Goal: Information Seeking & Learning: Learn about a topic

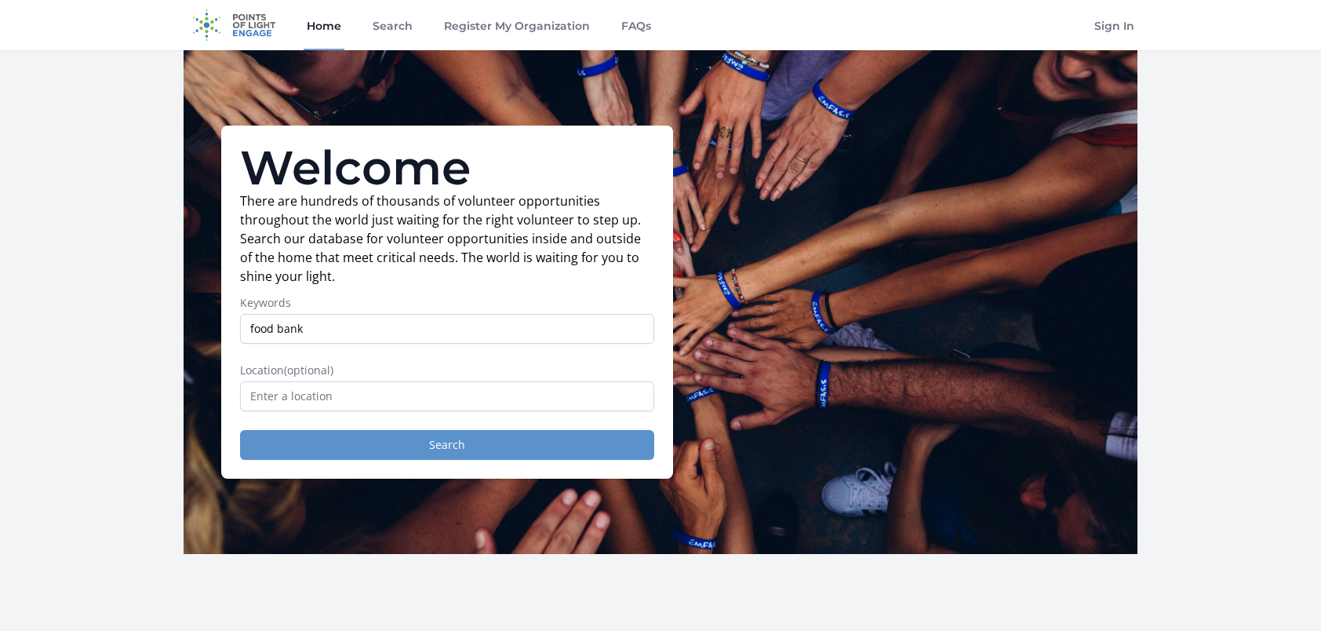
type input "food bank"
click at [482, 446] on button "Search" at bounding box center [447, 445] width 414 height 30
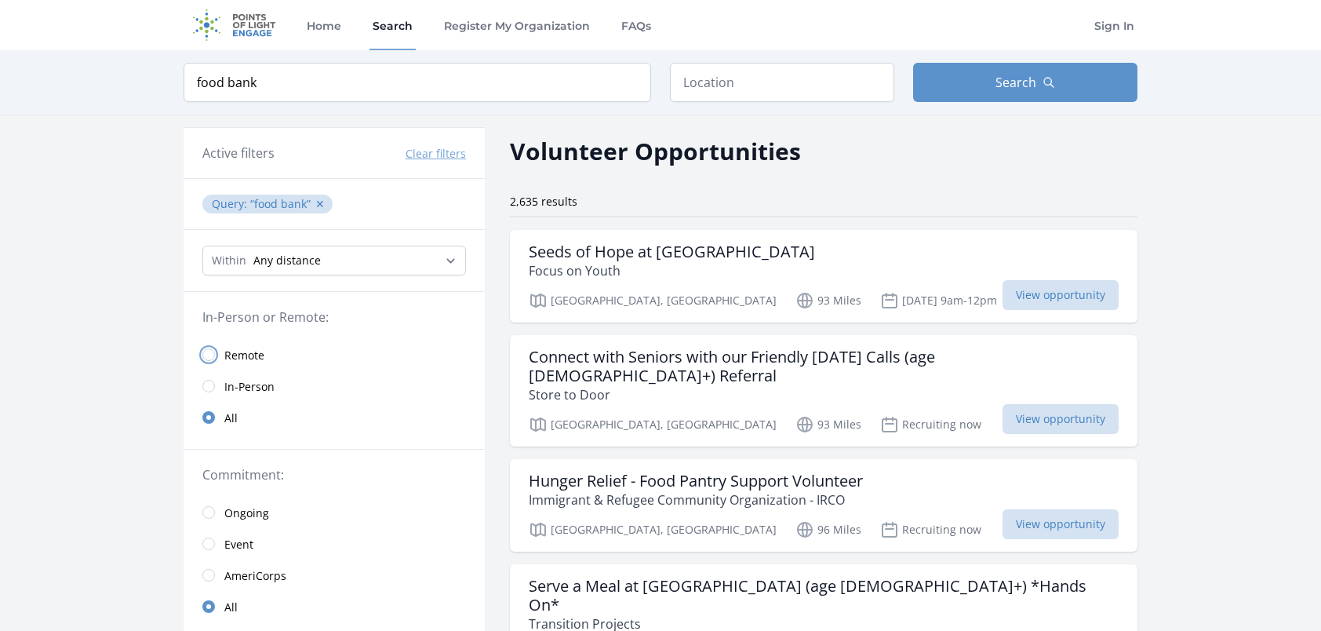
click at [206, 353] on input "radio" at bounding box center [208, 354] width 13 height 13
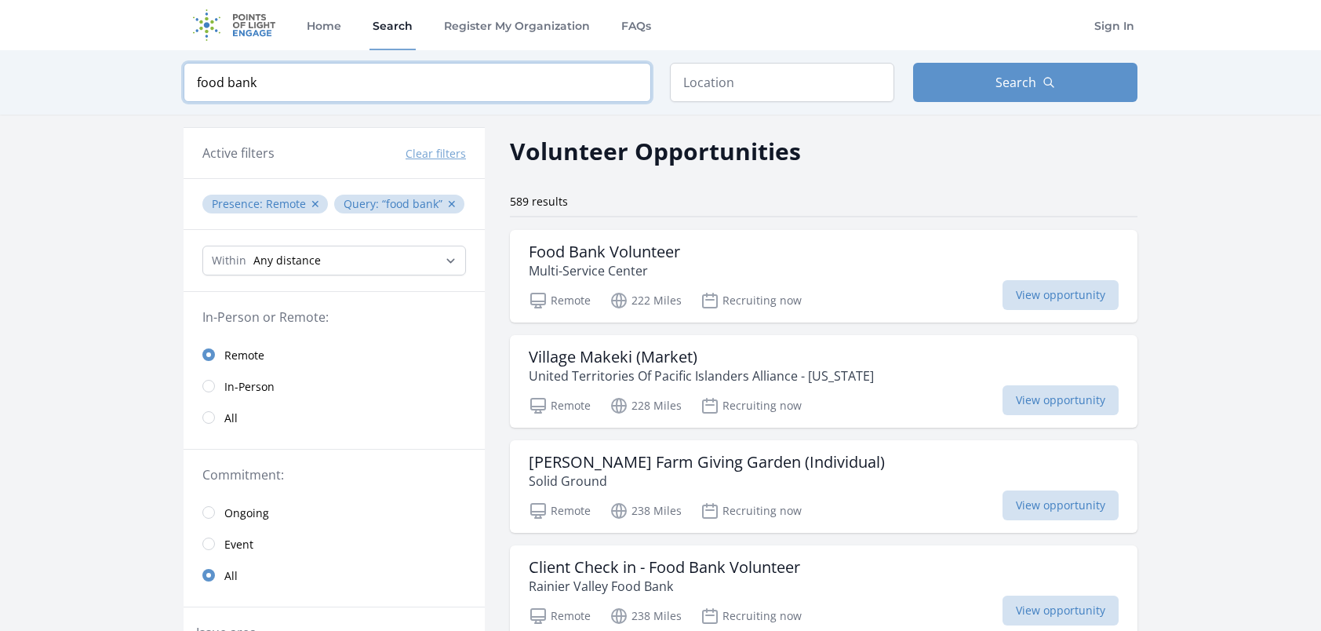
click at [280, 75] on input "food bank" at bounding box center [417, 82] width 467 height 39
type input "f"
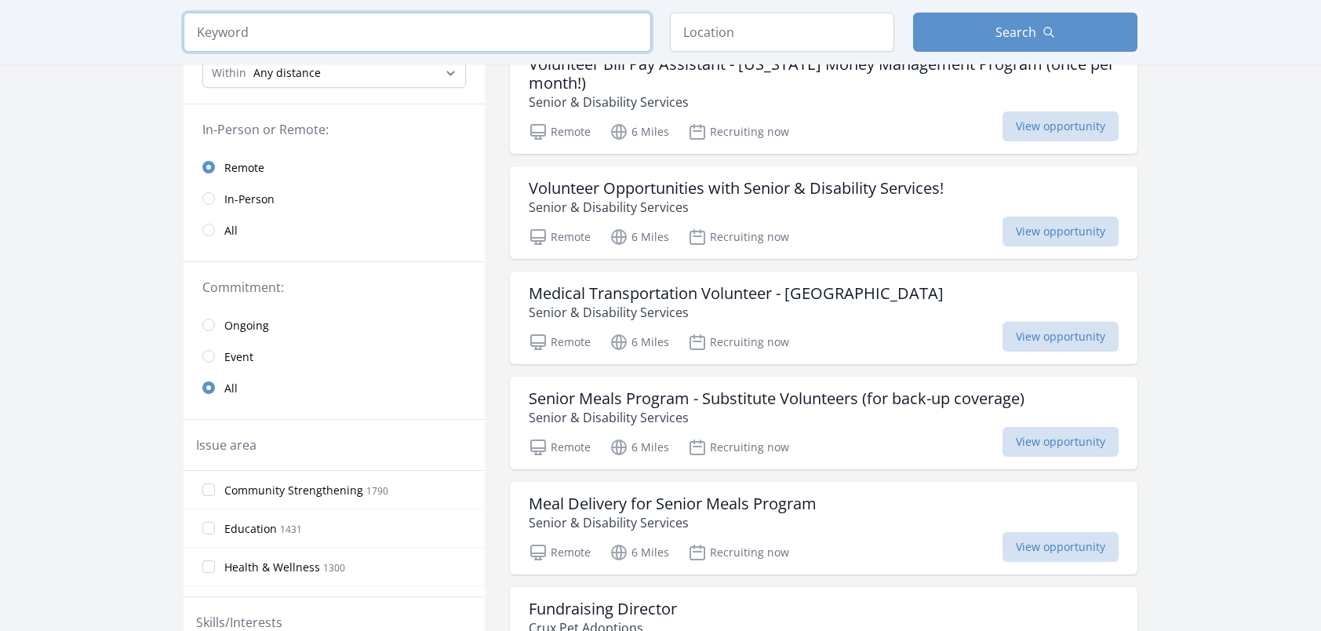
scroll to position [235, 0]
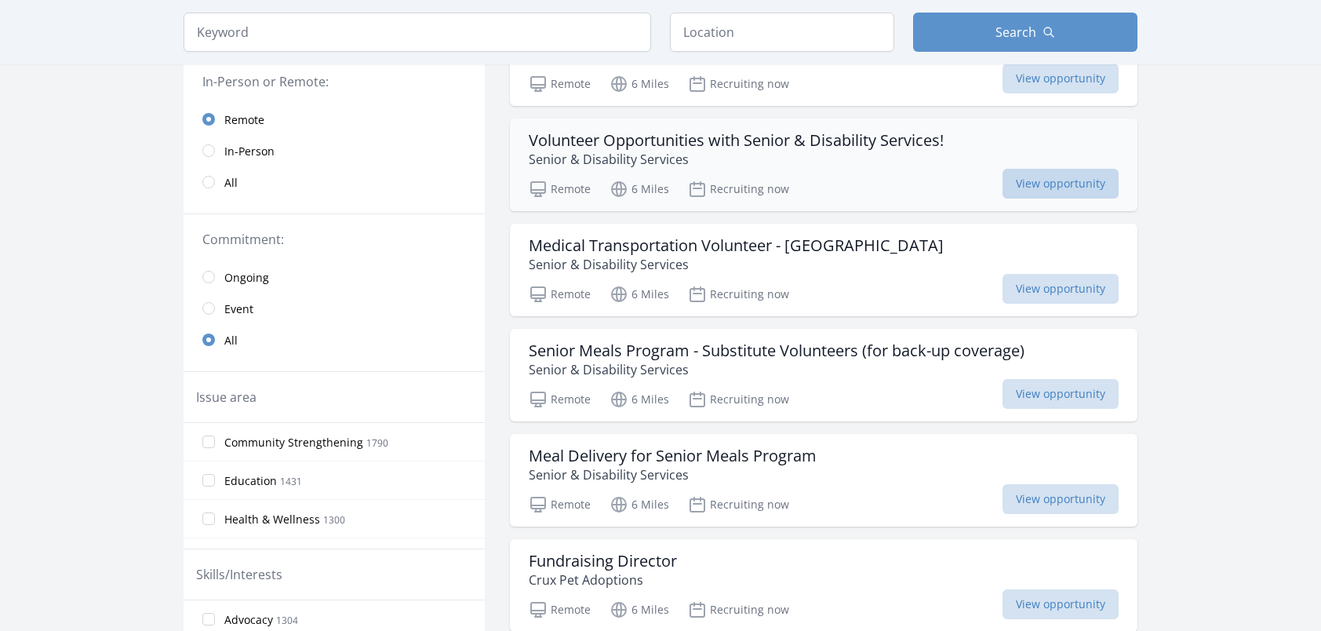
click at [1061, 186] on span "View opportunity" at bounding box center [1060, 184] width 116 height 30
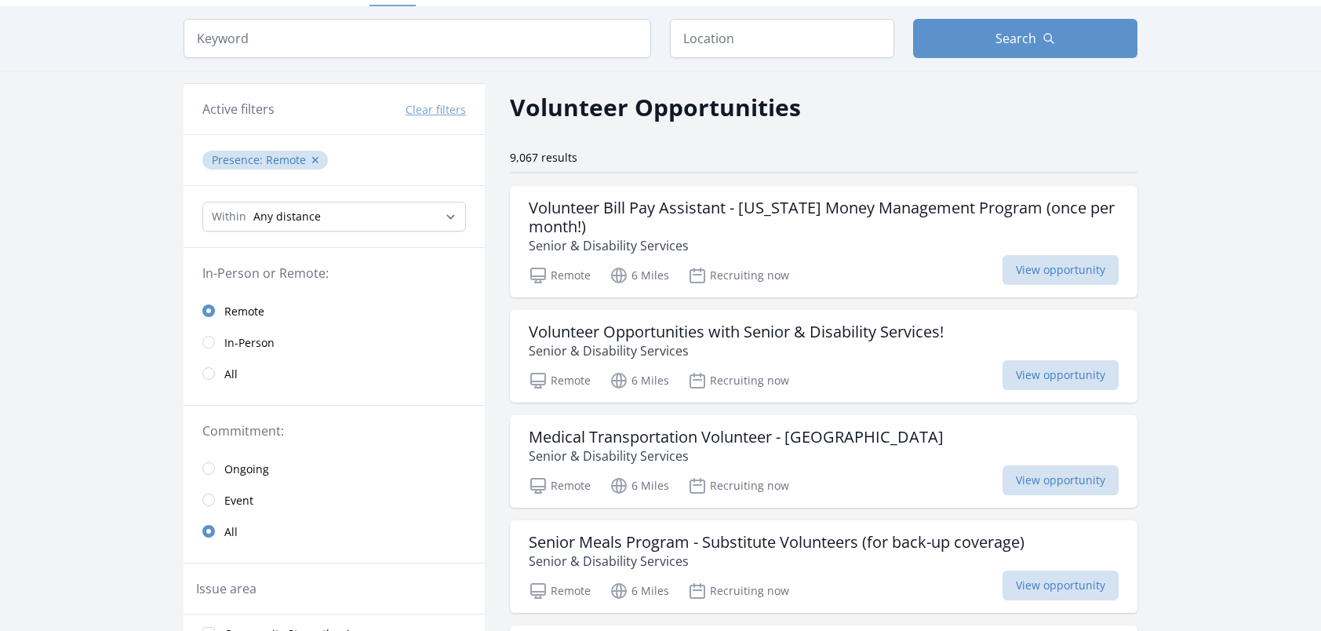
scroll to position [0, 0]
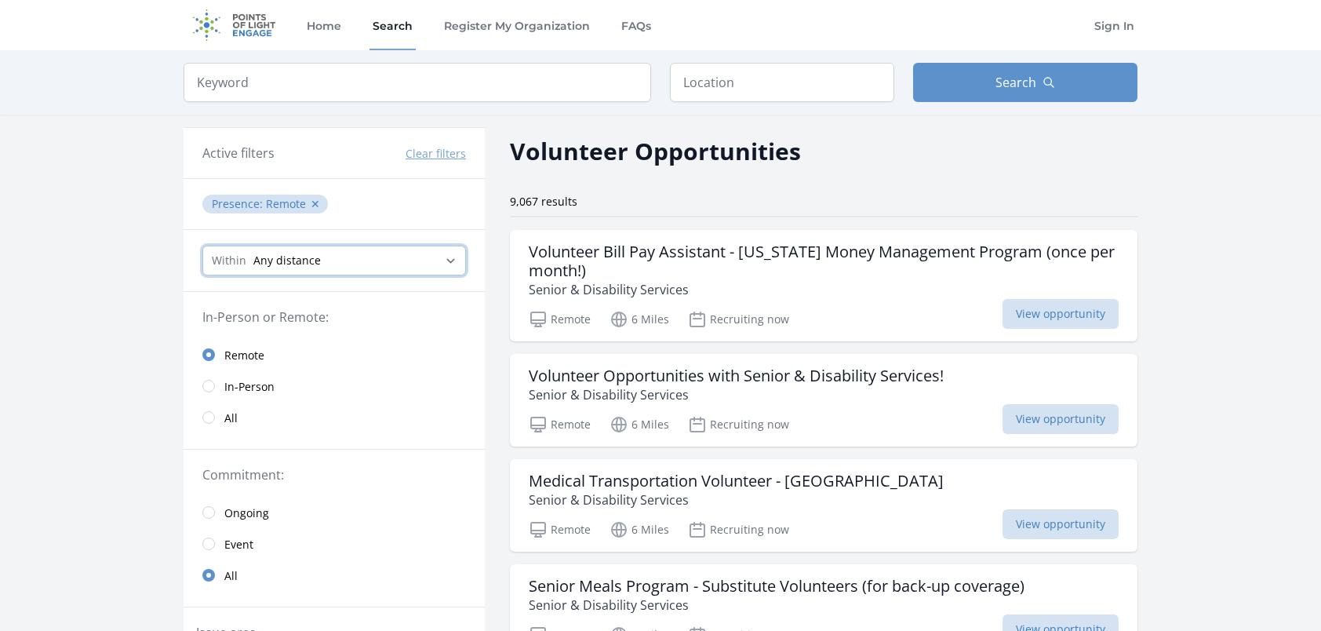
click at [317, 260] on select "Any distance , 5 Miles , 20 Miles , 50 Miles , 100 Miles" at bounding box center [334, 260] width 264 height 30
select select "32186"
click at [202, 245] on select "Any distance , 5 Miles , 20 Miles , 50 Miles , 100 Miles" at bounding box center [334, 260] width 264 height 30
click at [315, 199] on button "✕" at bounding box center [315, 204] width 9 height 16
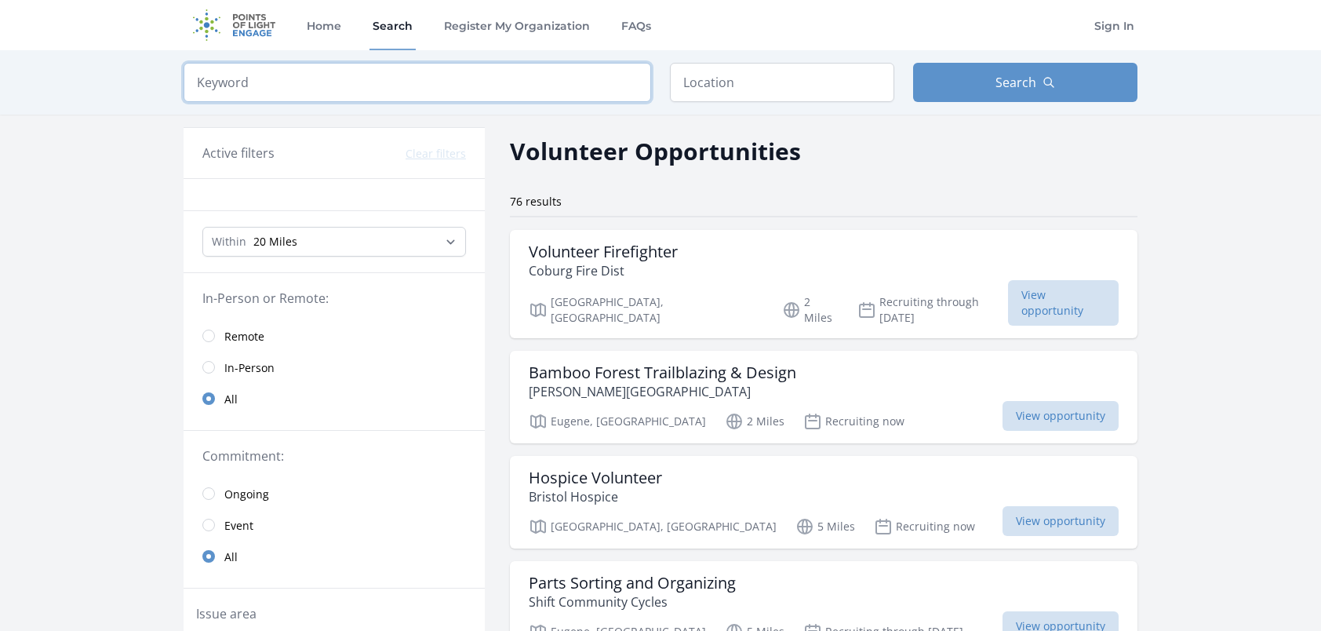
click at [285, 75] on input "search" at bounding box center [417, 82] width 467 height 39
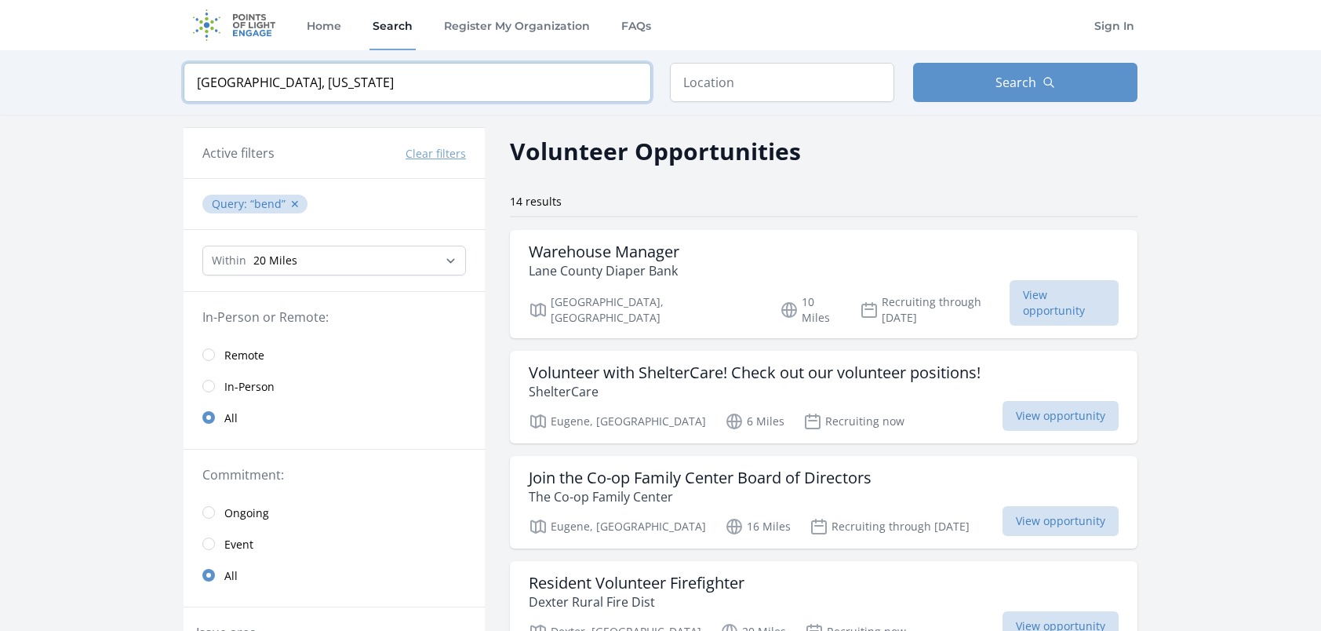
type input "bend, oregon"
click button "submit" at bounding box center [0, 0] width 0 height 0
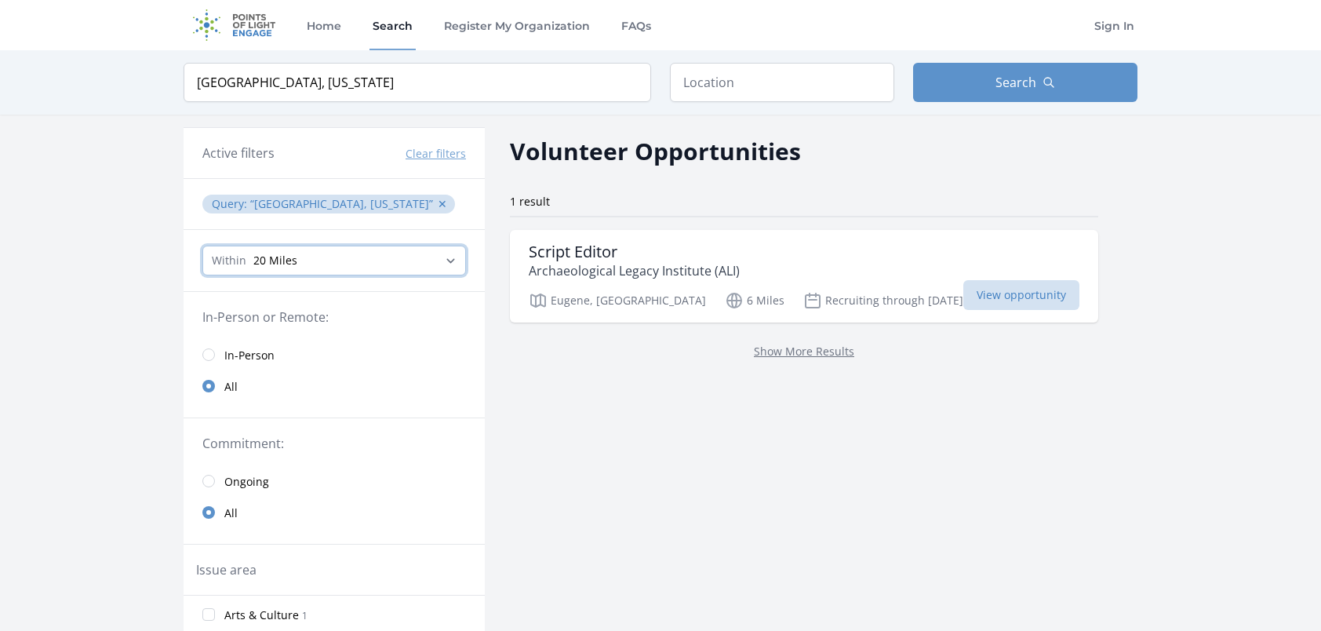
click at [351, 252] on select "Any distance , 5 Miles , 20 Miles , 50 Miles , 100 Miles" at bounding box center [334, 260] width 264 height 30
select select "80467"
click at [202, 245] on select "Any distance , 5 Miles , 20 Miles , 50 Miles , 100 Miles" at bounding box center [334, 260] width 264 height 30
click at [1013, 83] on span "Search" at bounding box center [1015, 82] width 41 height 19
drag, startPoint x: 282, startPoint y: 75, endPoint x: 182, endPoint y: 78, distance: 100.4
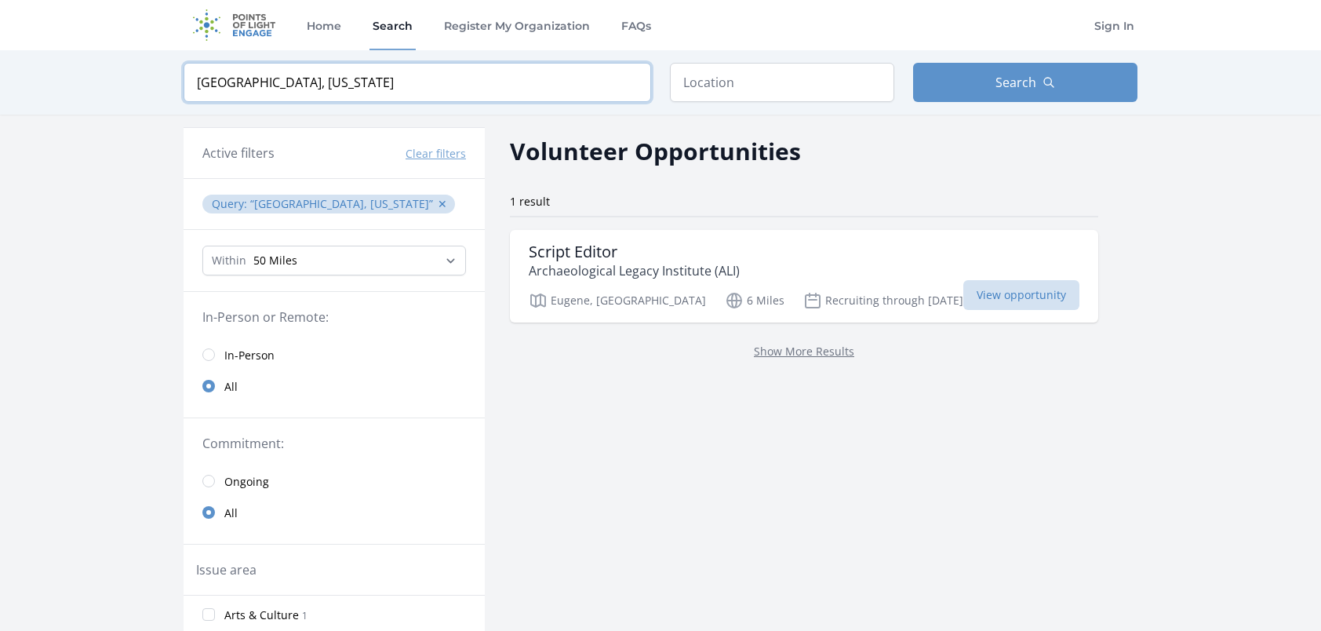
click at [182, 78] on div "Keyword bend, oregon Location Search" at bounding box center [660, 82] width 1004 height 64
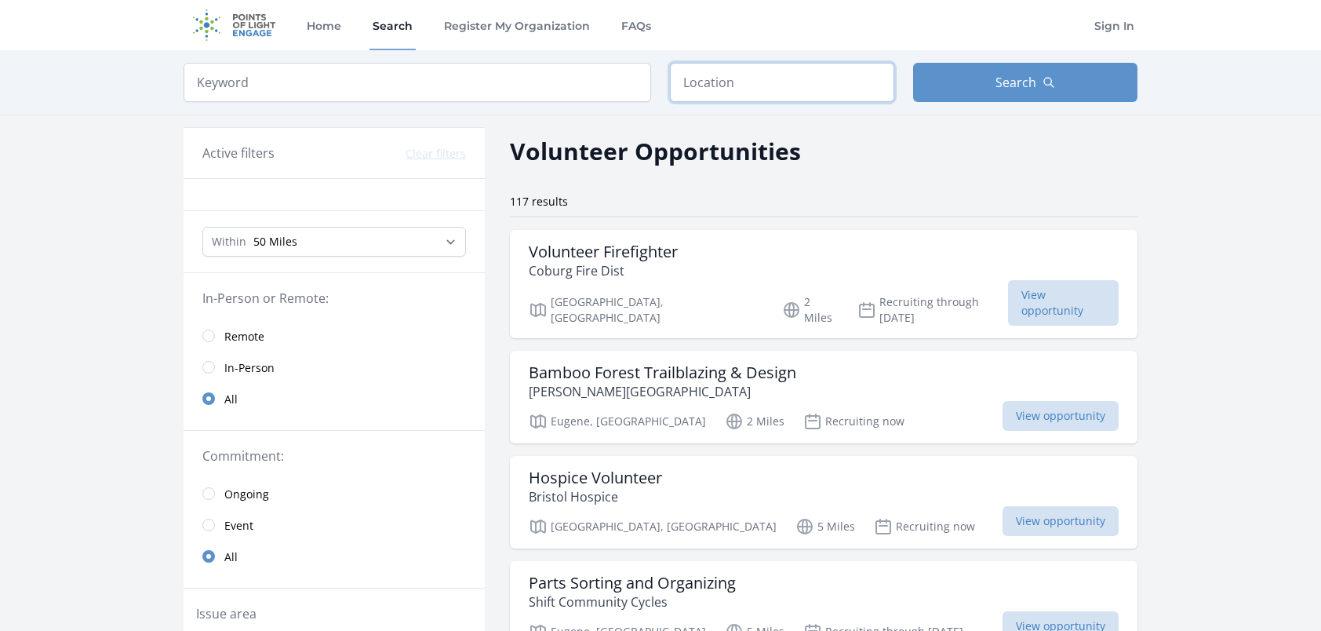
click at [737, 67] on input "text" at bounding box center [782, 82] width 224 height 39
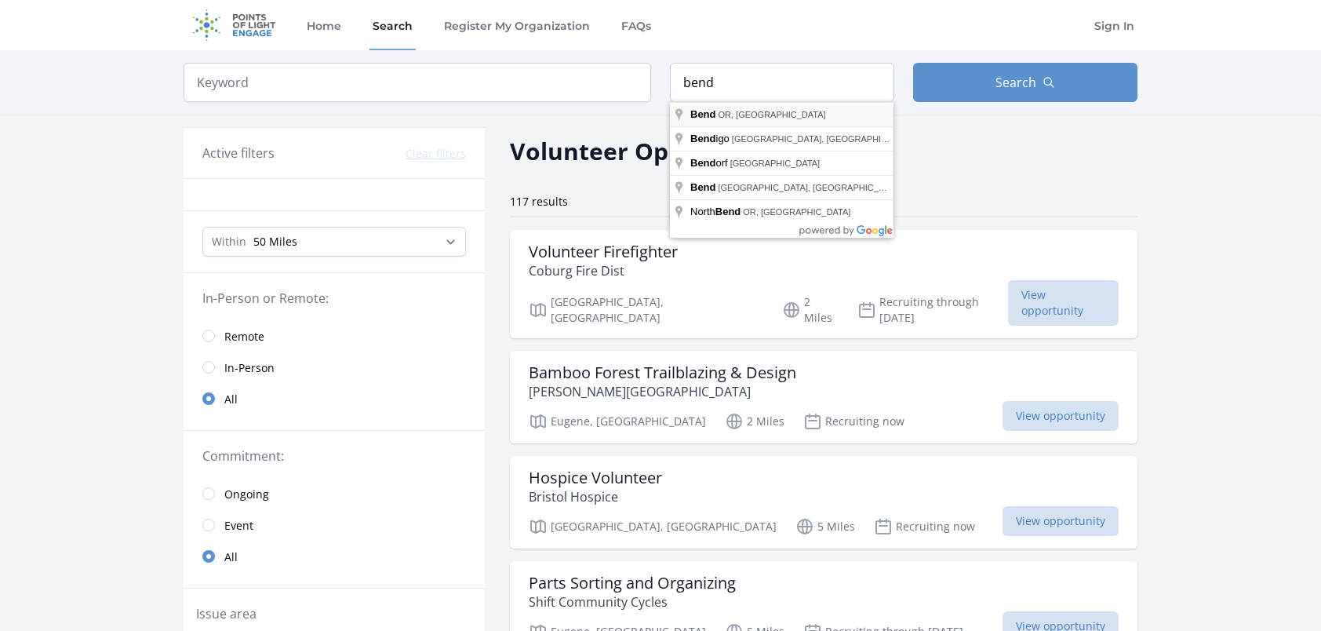
type input "Bend, OR, USA"
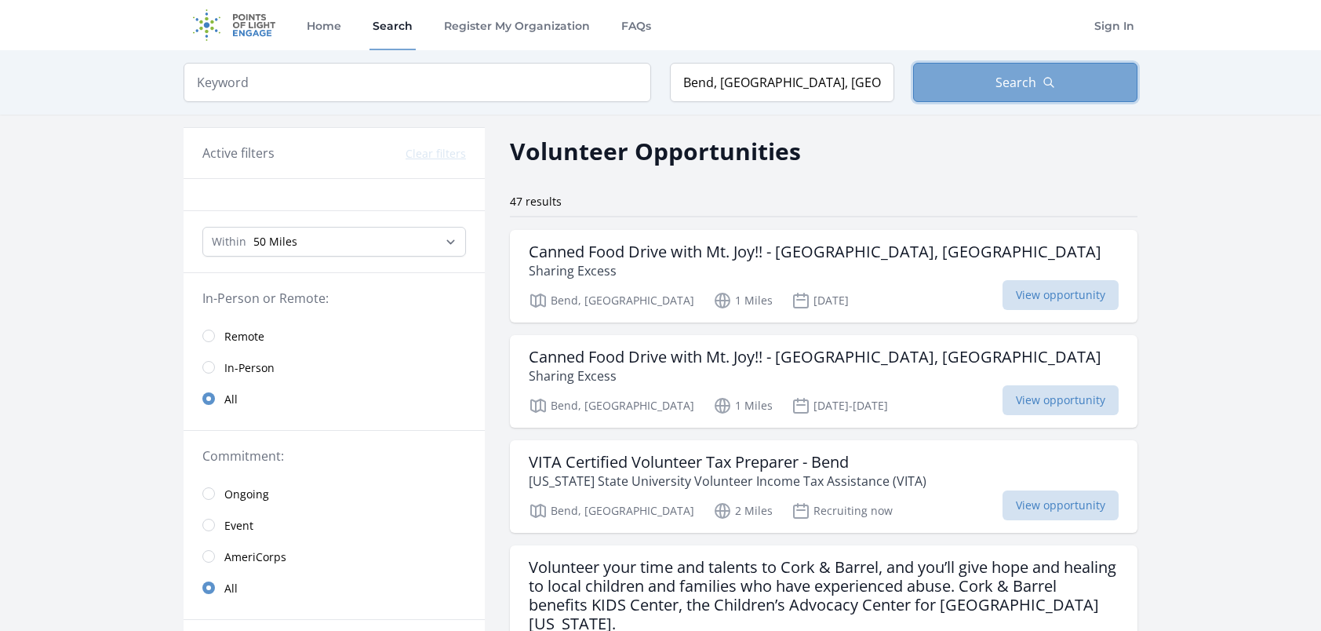
click at [987, 84] on button "Search" at bounding box center [1025, 82] width 224 height 39
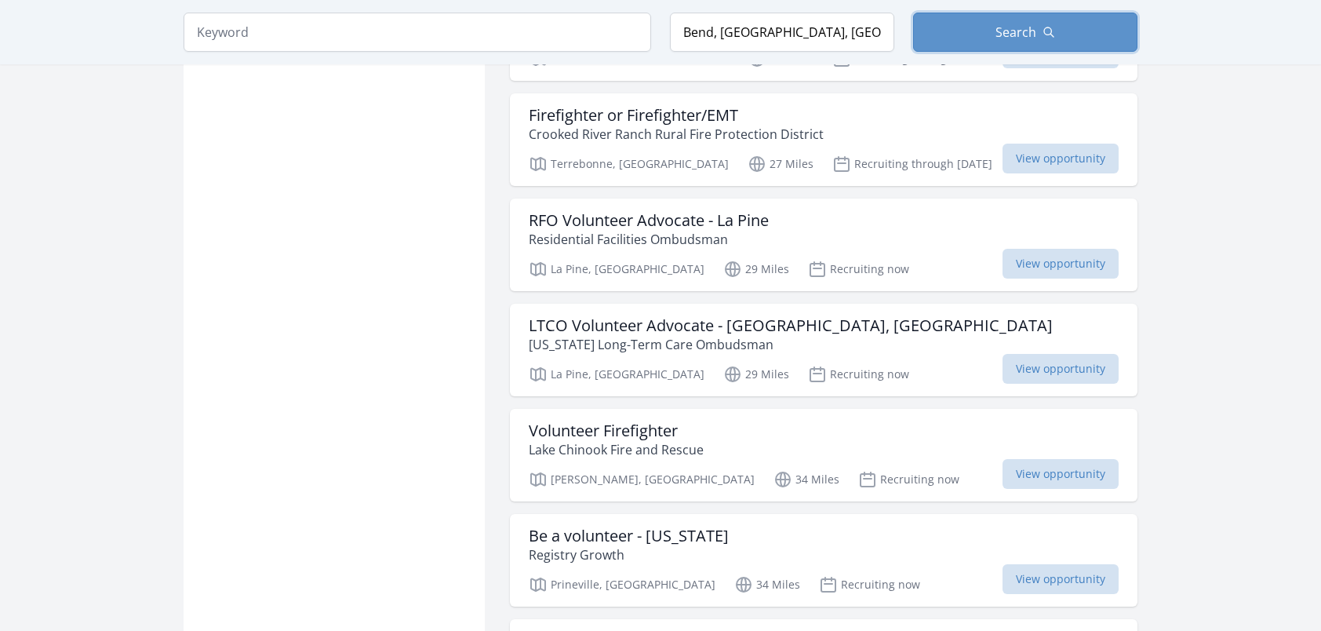
scroll to position [1725, 0]
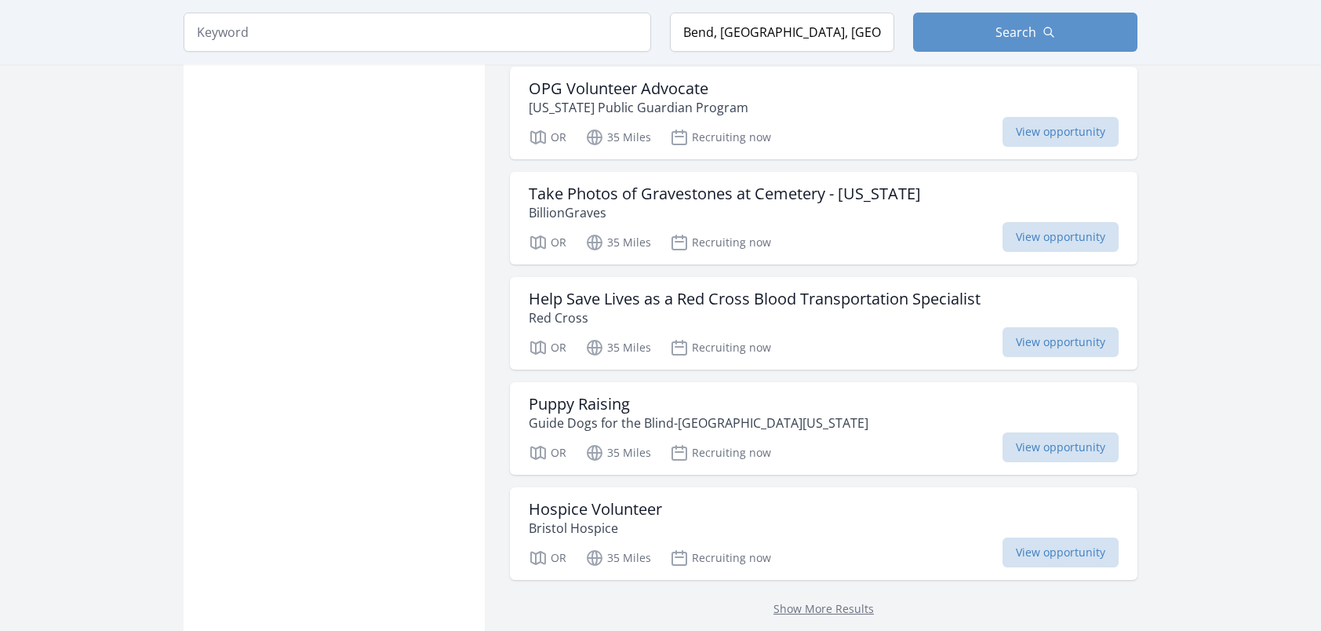
scroll to position [3921, 0]
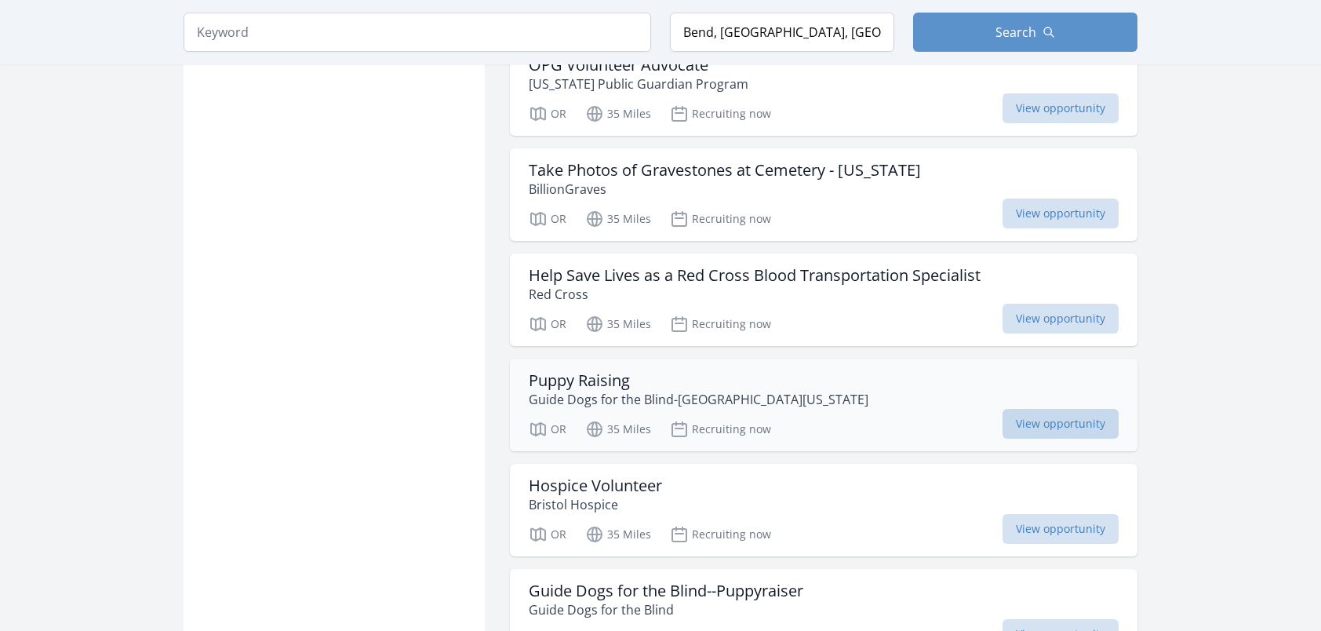
click at [1065, 409] on span "View opportunity" at bounding box center [1060, 424] width 116 height 30
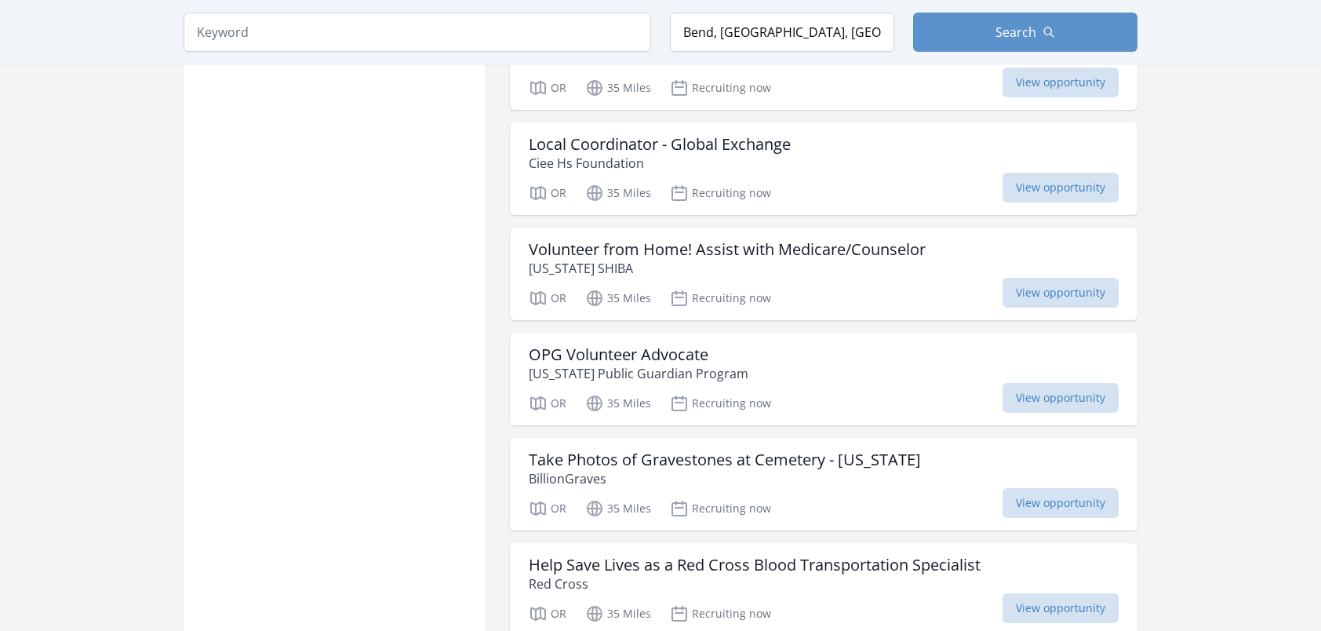
scroll to position [3608, 0]
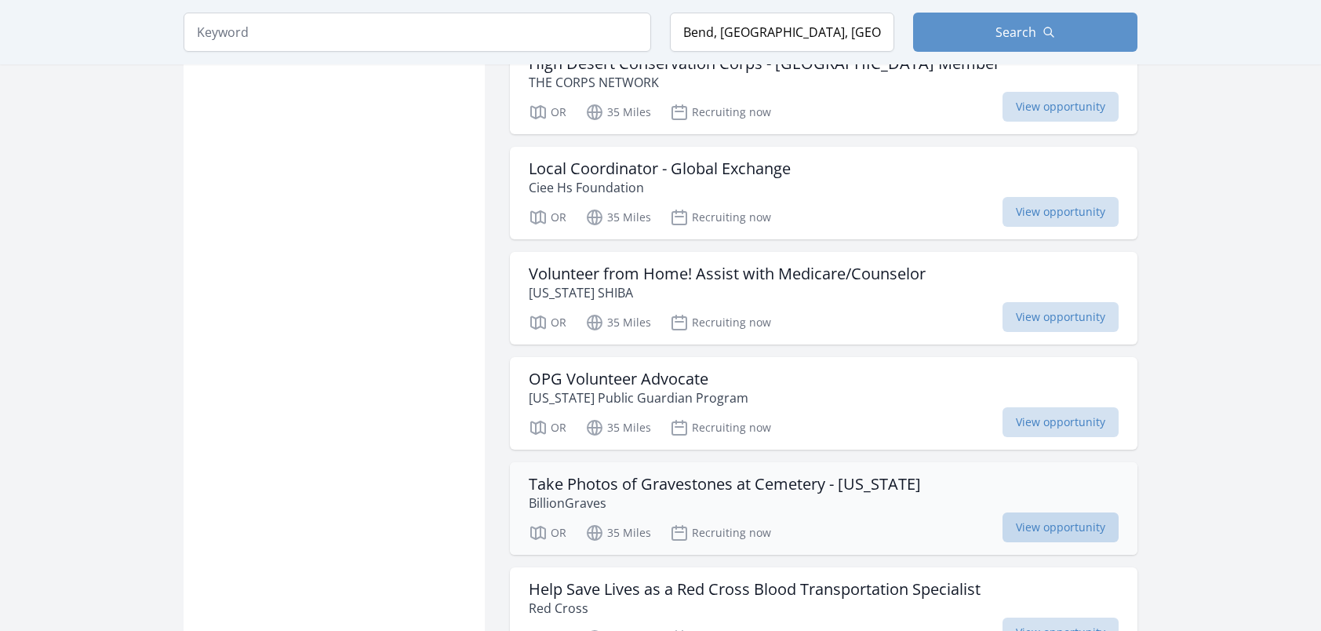
click at [1071, 512] on span "View opportunity" at bounding box center [1060, 527] width 116 height 30
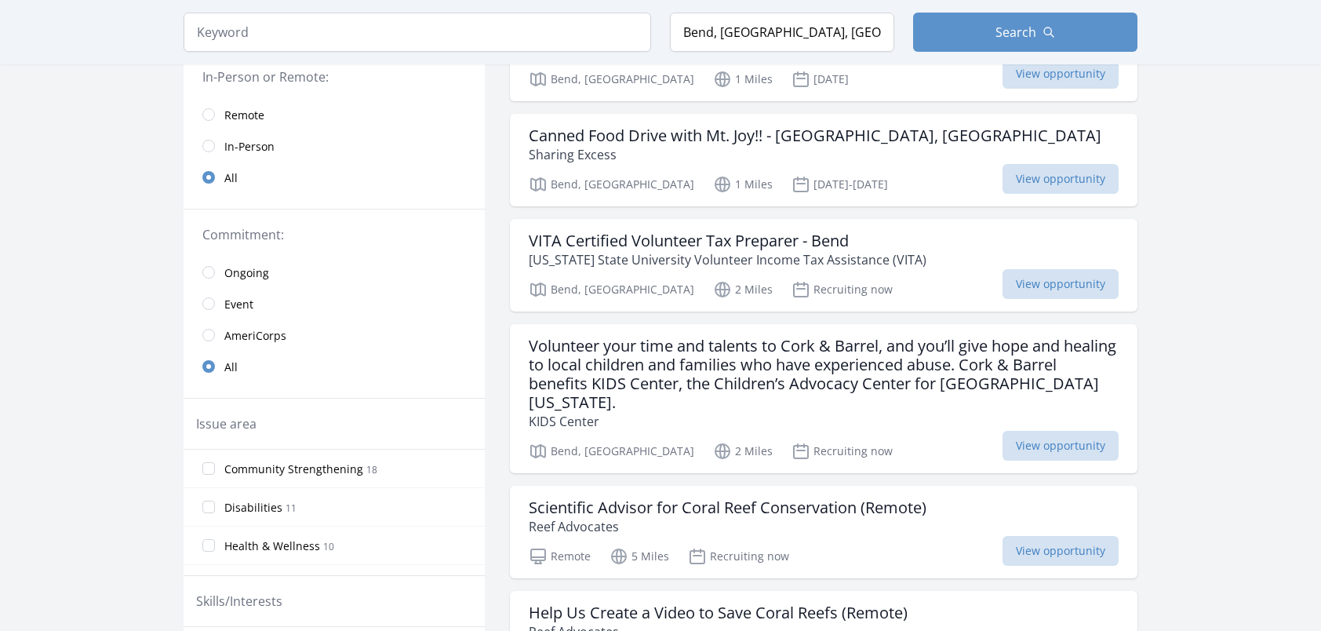
scroll to position [235, 0]
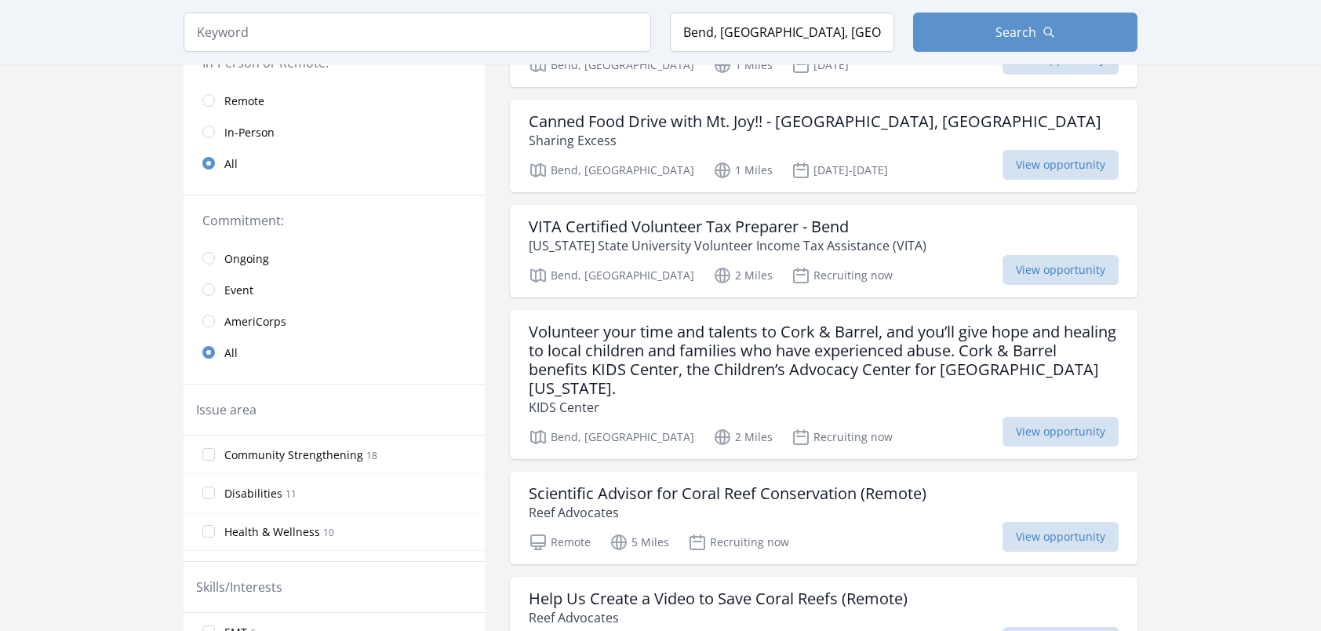
click at [198, 121] on link "In-Person" at bounding box center [334, 131] width 301 height 31
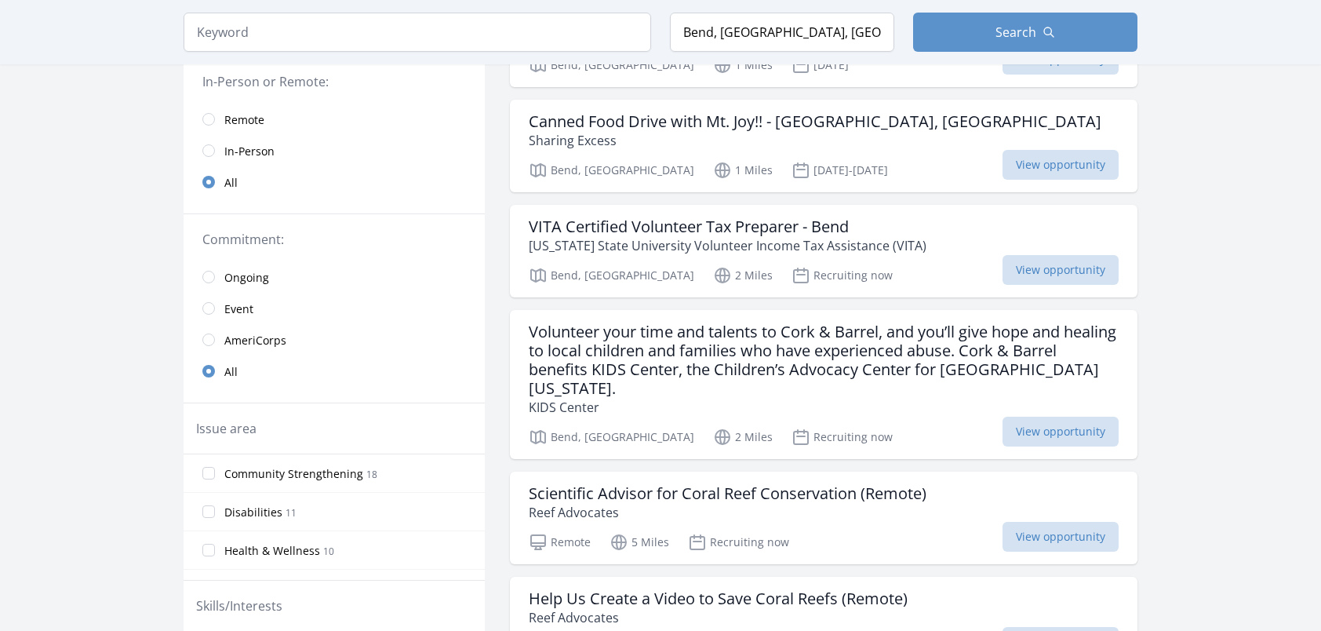
scroll to position [254, 0]
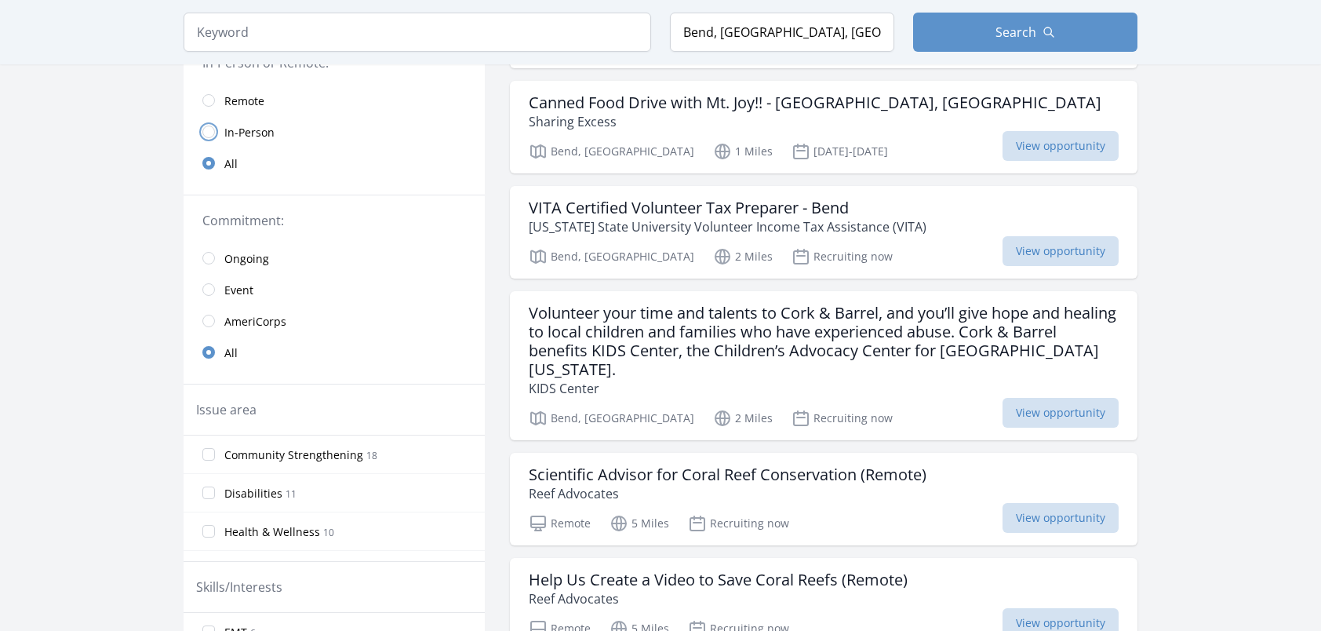
click at [208, 125] on input "radio" at bounding box center [208, 131] width 13 height 13
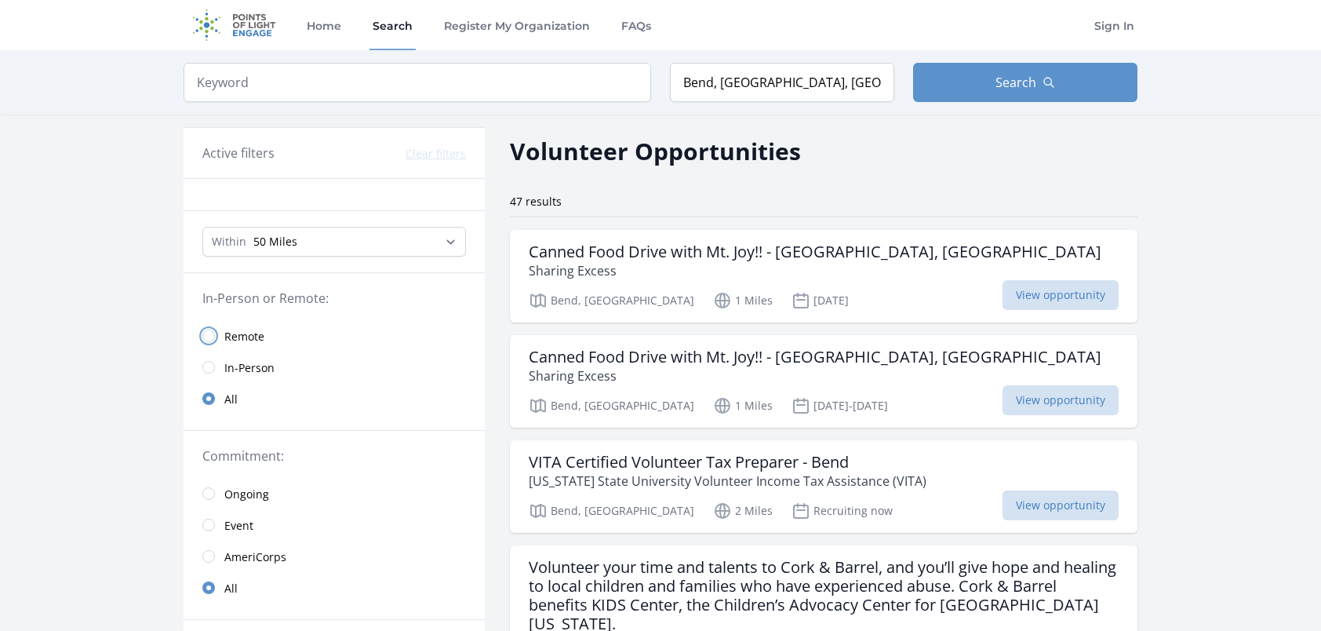
click at [207, 329] on input "radio" at bounding box center [208, 335] width 13 height 13
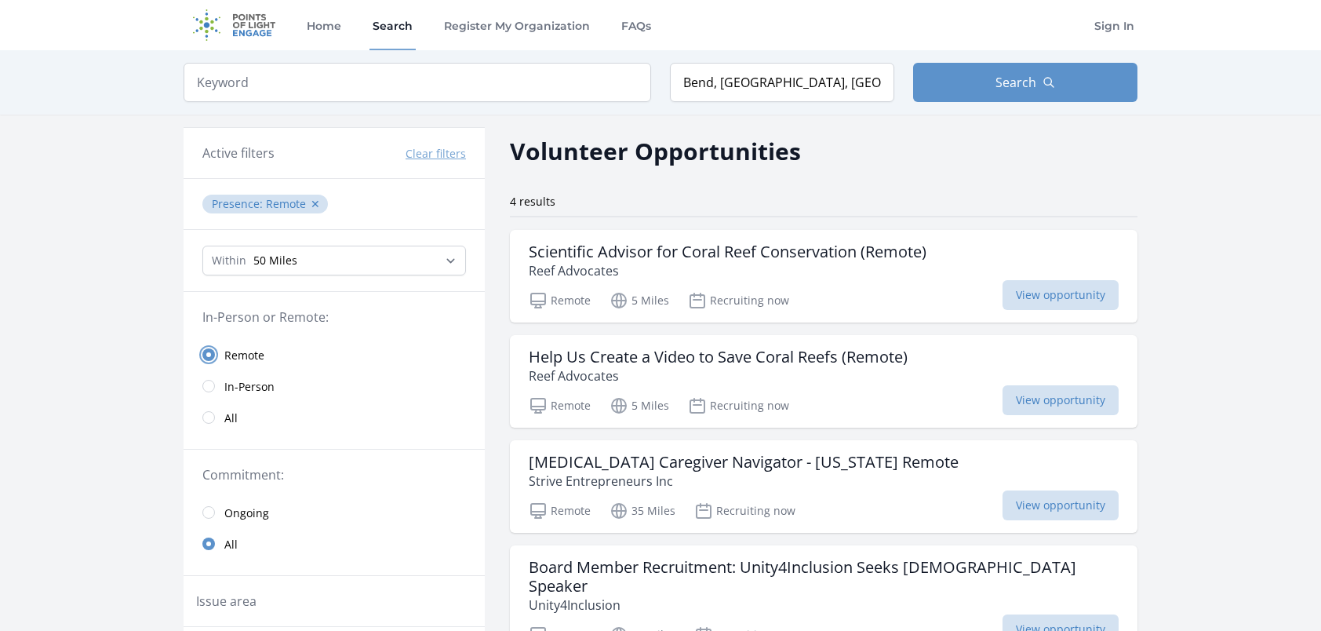
click at [209, 354] on input "radio" at bounding box center [208, 354] width 13 height 13
